Goal: Book appointment/travel/reservation

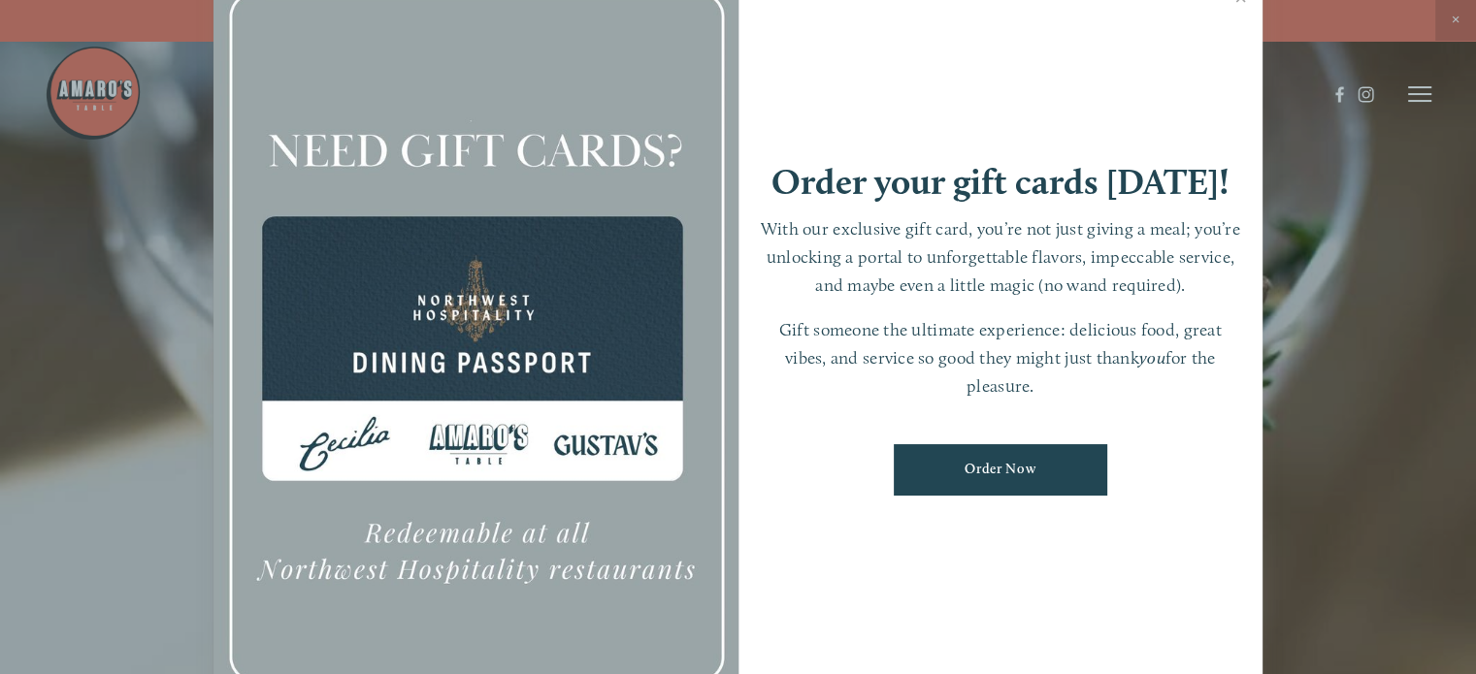
click at [1452, 17] on div at bounding box center [738, 337] width 1476 height 674
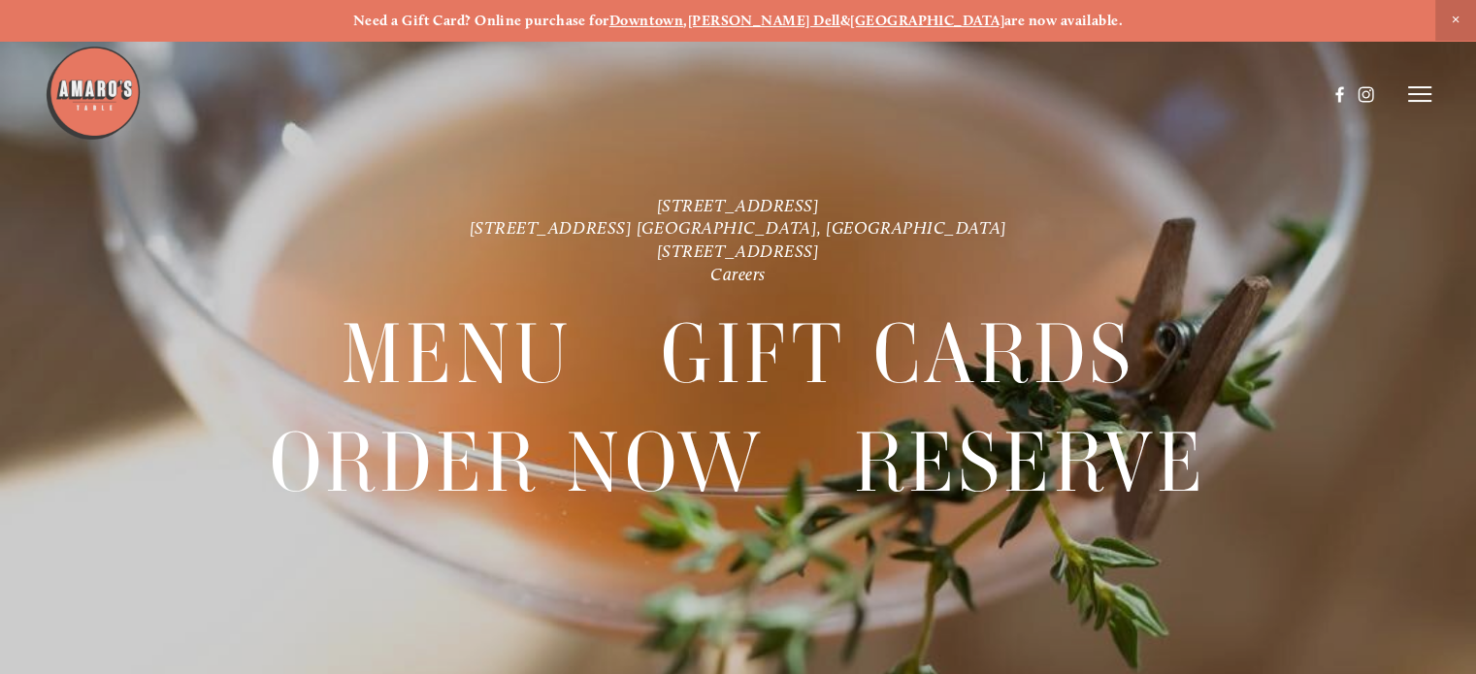
click at [1419, 94] on line at bounding box center [1419, 94] width 23 height 0
click at [896, 15] on strong "[GEOGRAPHIC_DATA]" at bounding box center [927, 20] width 154 height 17
click at [1192, 94] on span "Visit" at bounding box center [1195, 93] width 28 height 16
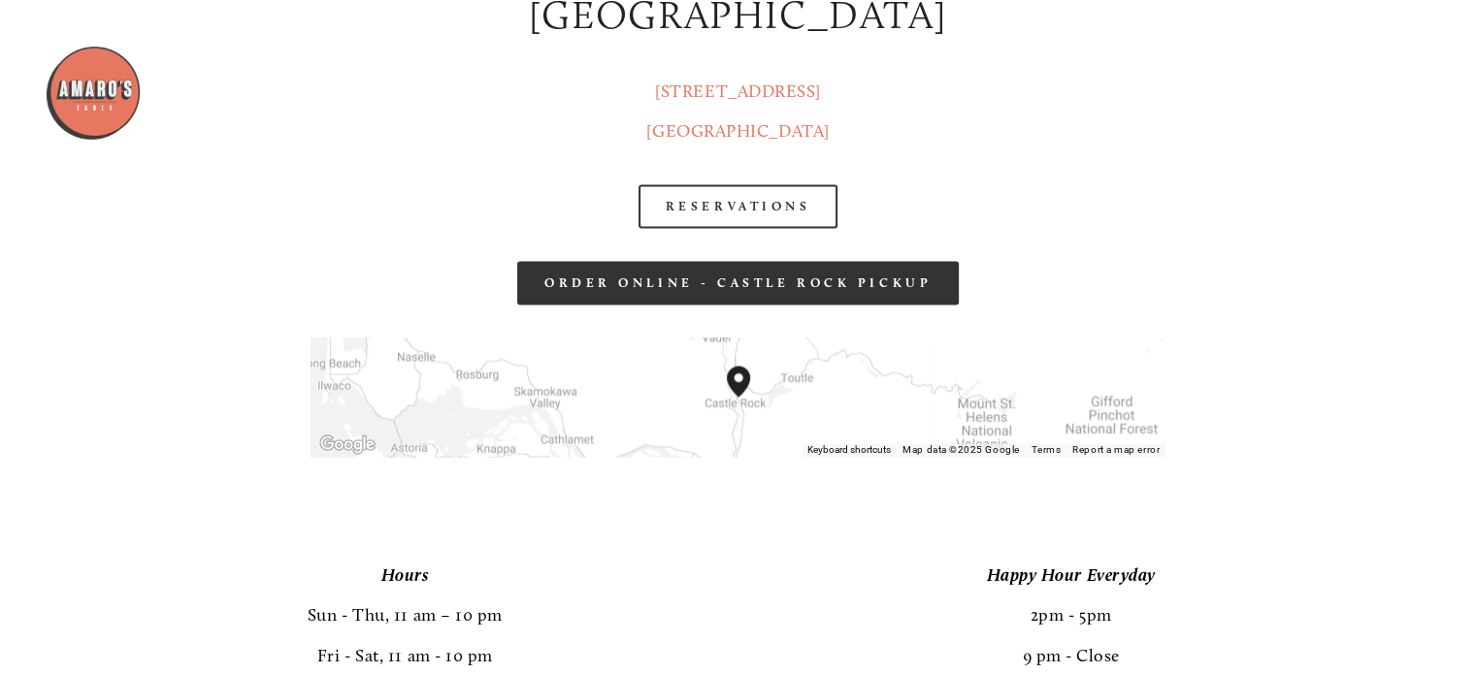
scroll to position [3027, 0]
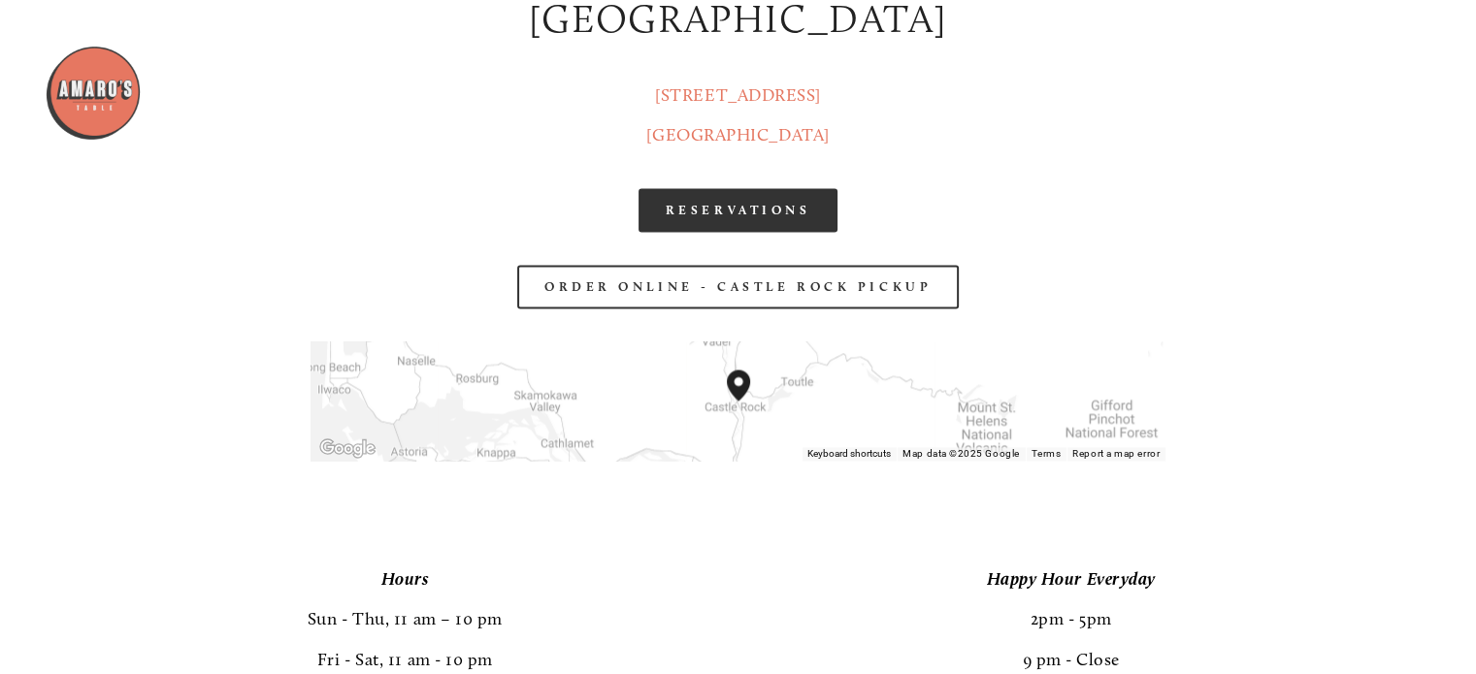
click at [780, 208] on link "RESERVATIONS" at bounding box center [738, 210] width 200 height 44
